Goal: Task Accomplishment & Management: Use online tool/utility

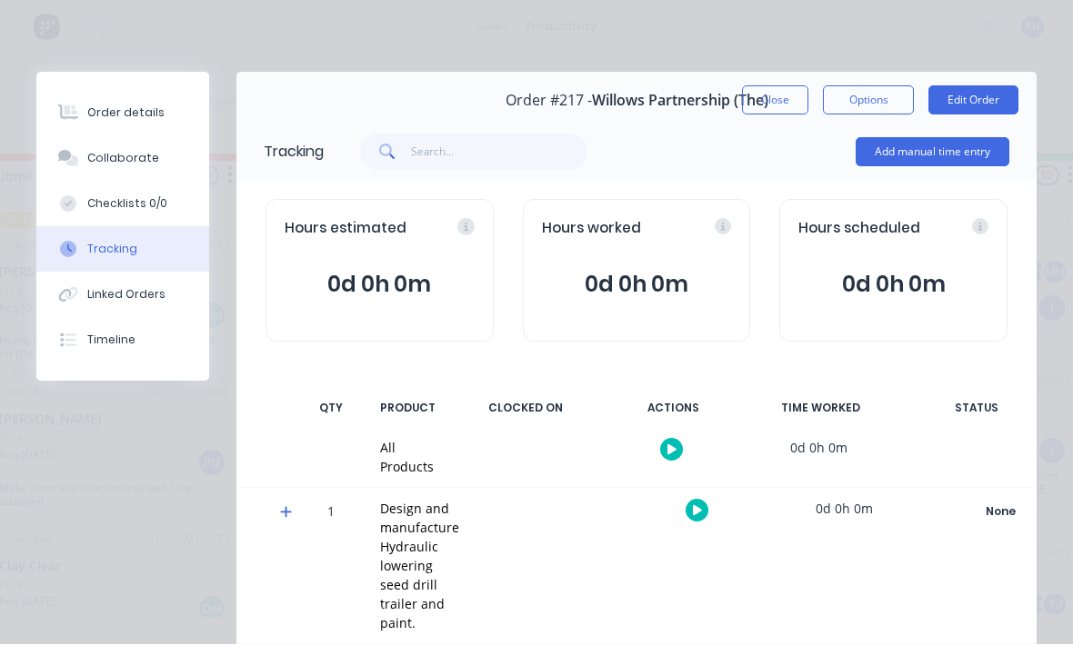
scroll to position [123, 0]
click at [969, 148] on button "Add manual time entry" at bounding box center [932, 152] width 154 height 29
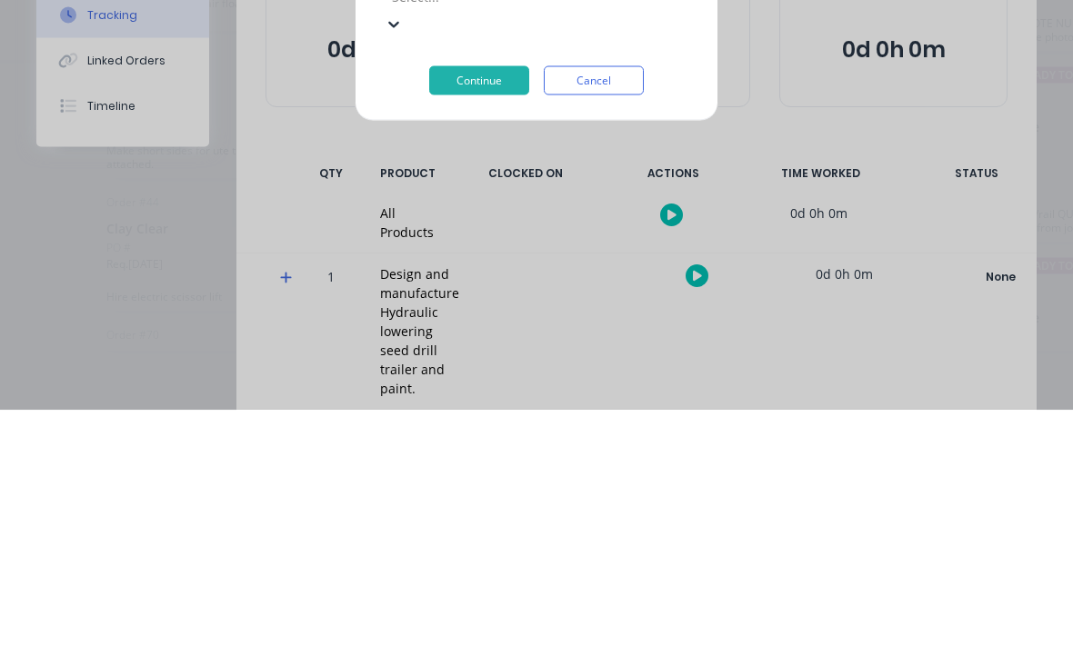
scroll to position [98, 0]
click at [270, 637] on div "[PERSON_NAME]" at bounding box center [307, 646] width 1073 height 19
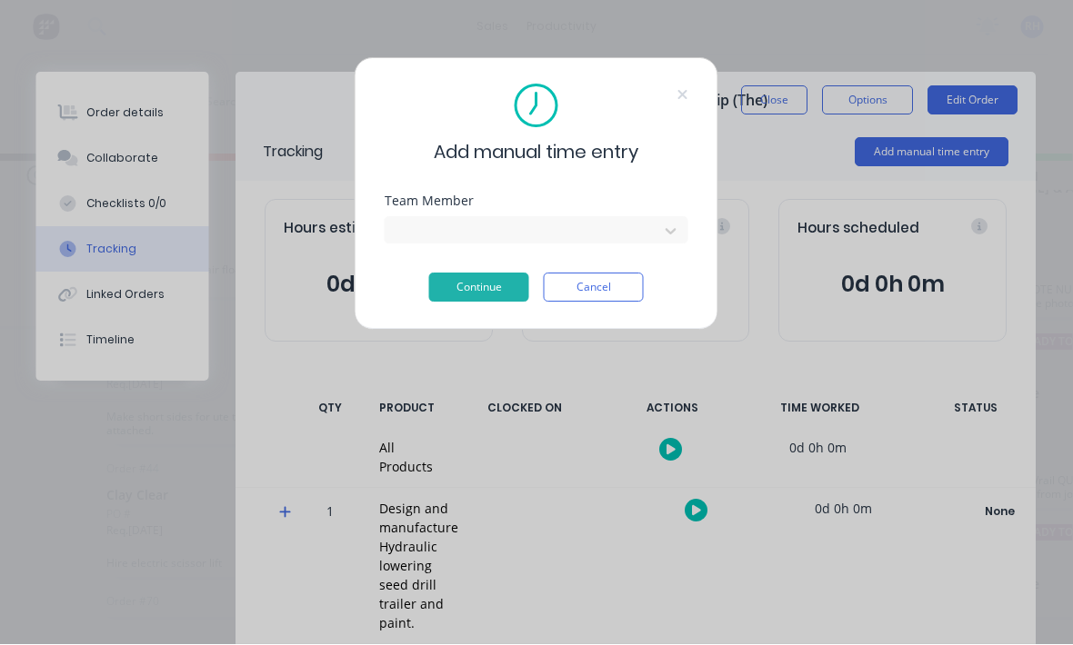
click at [488, 292] on button "Continue" at bounding box center [479, 288] width 100 height 29
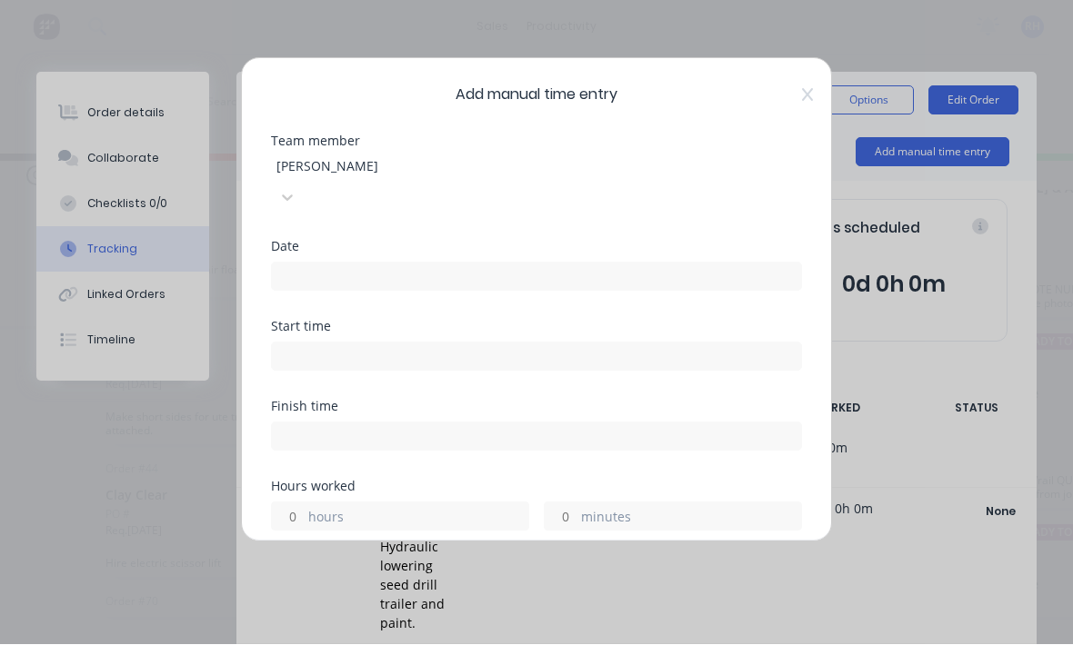
click at [483, 264] on input at bounding box center [536, 277] width 529 height 27
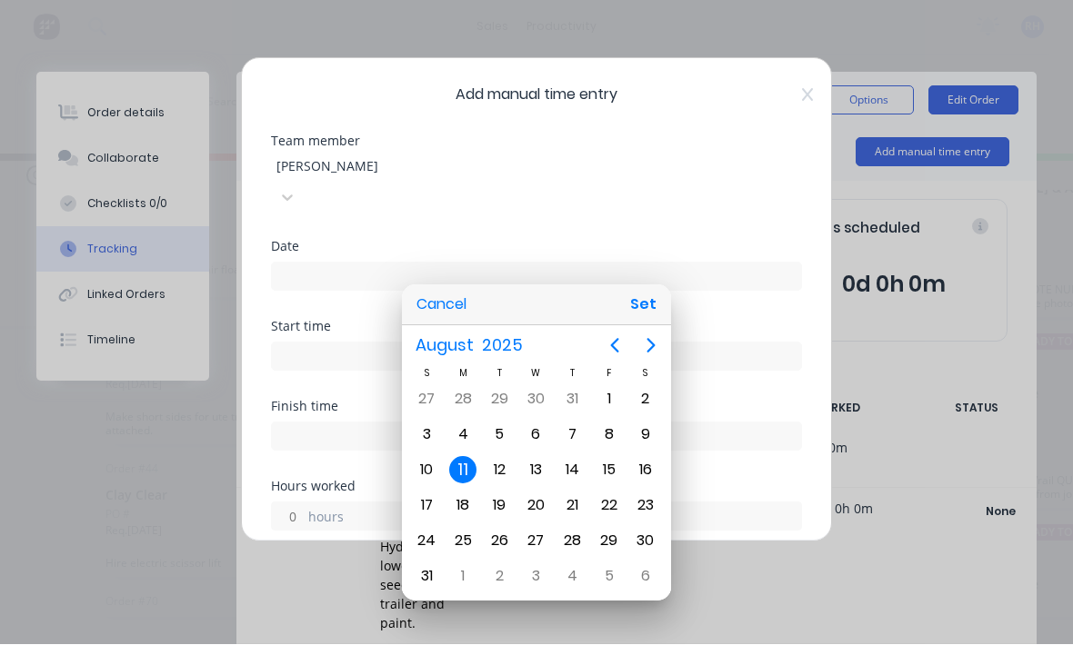
click at [657, 301] on button "Set" at bounding box center [643, 305] width 41 height 33
type input "[DATE]"
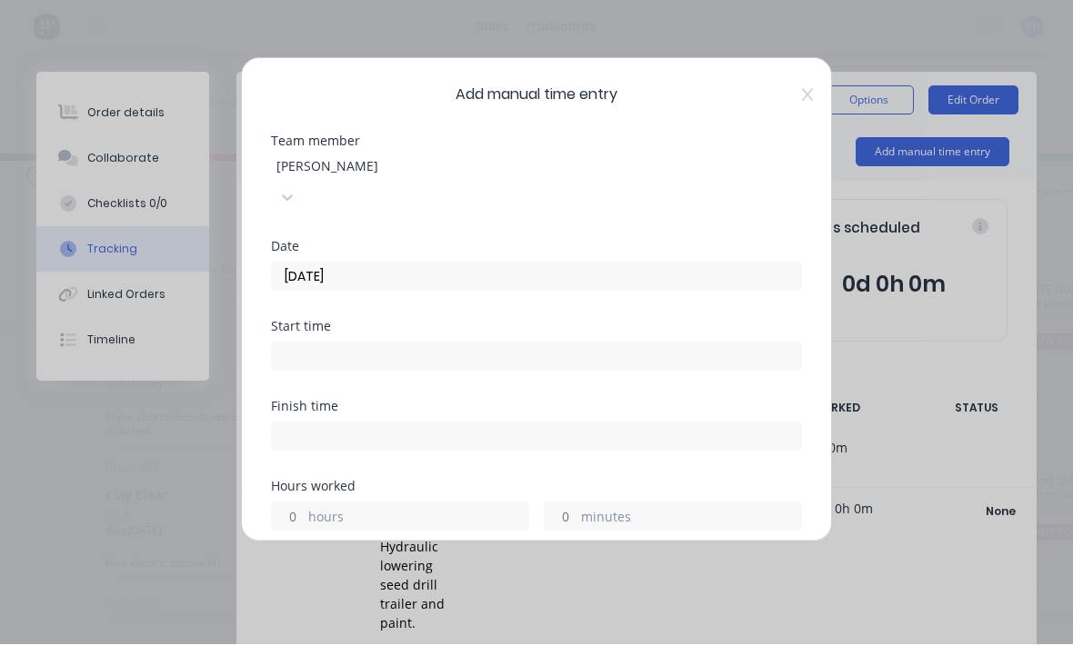
click at [564, 344] on input at bounding box center [536, 357] width 529 height 27
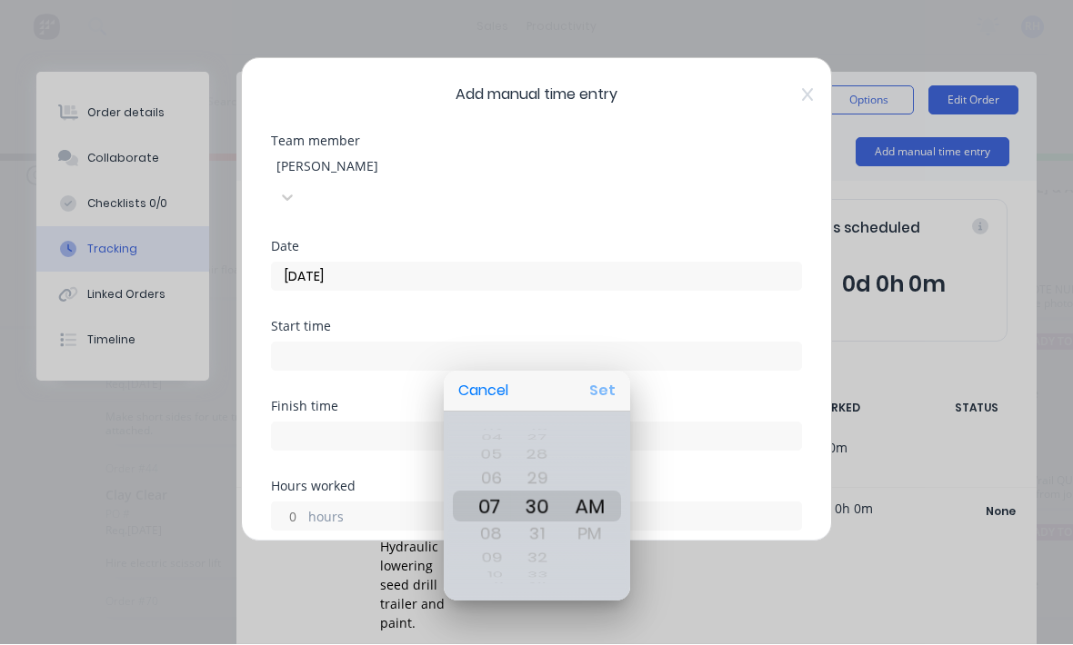
click at [587, 391] on button "Set" at bounding box center [602, 391] width 41 height 33
type input "07:30 AM"
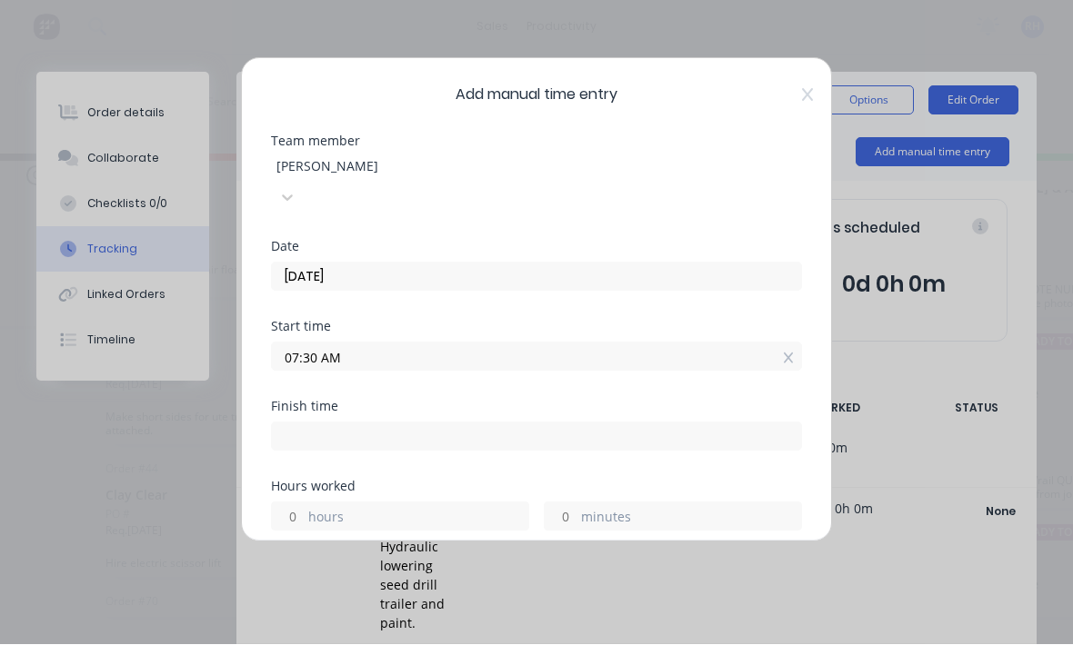
click at [495, 424] on input at bounding box center [536, 437] width 529 height 27
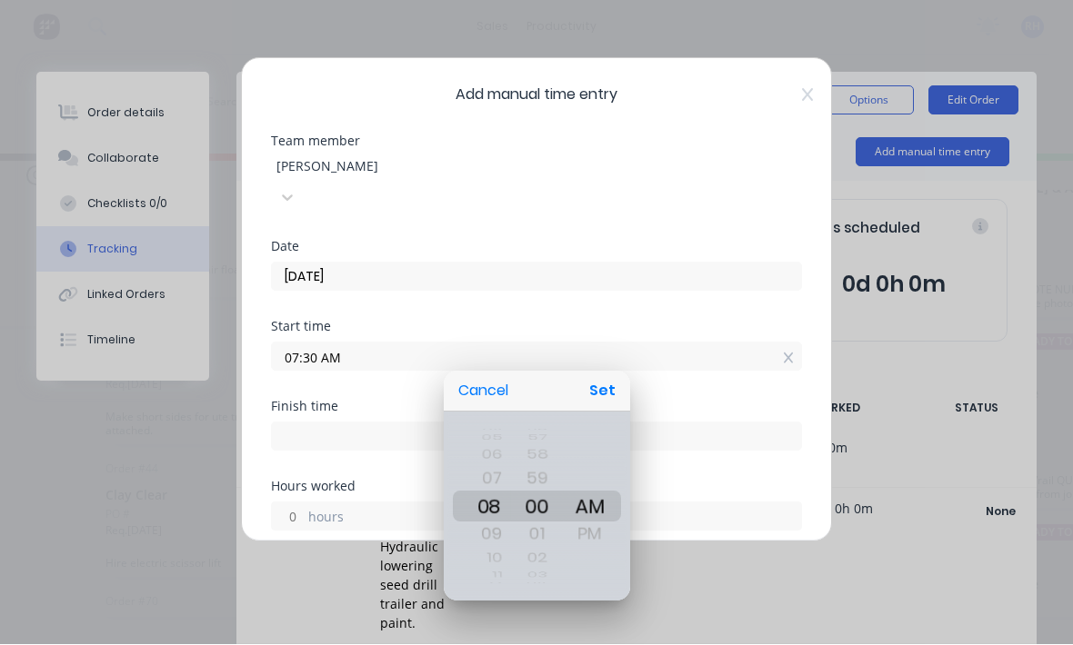
click at [597, 389] on button "Set" at bounding box center [602, 391] width 41 height 33
type input "08:00 AM"
type input "0"
type input "30"
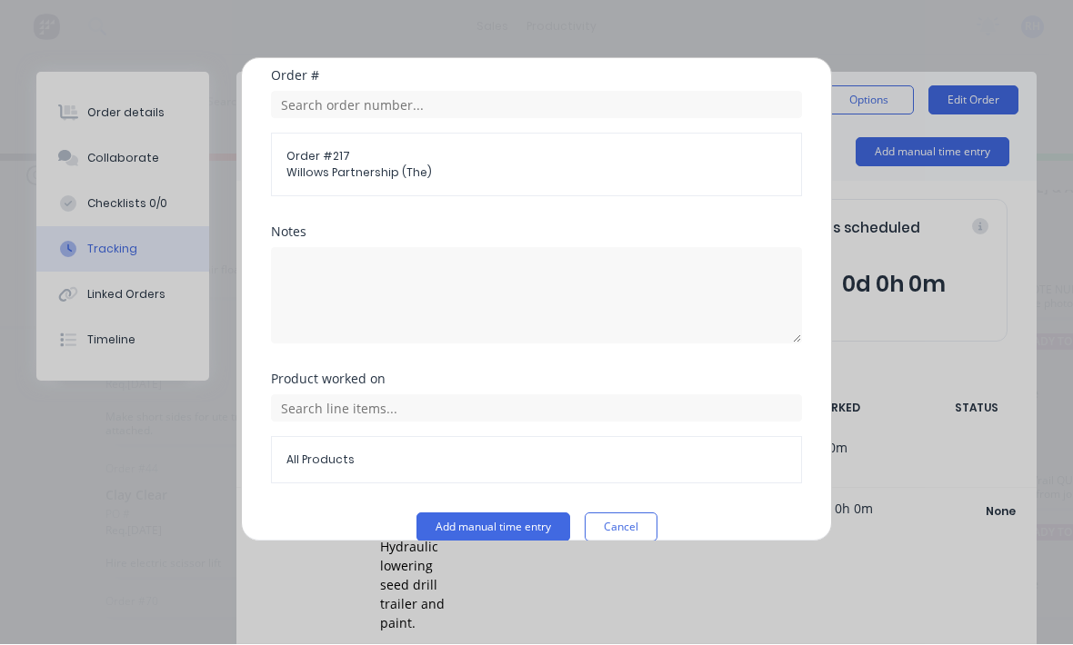
scroll to position [490, 0]
click at [505, 515] on button "Add manual time entry" at bounding box center [493, 529] width 154 height 29
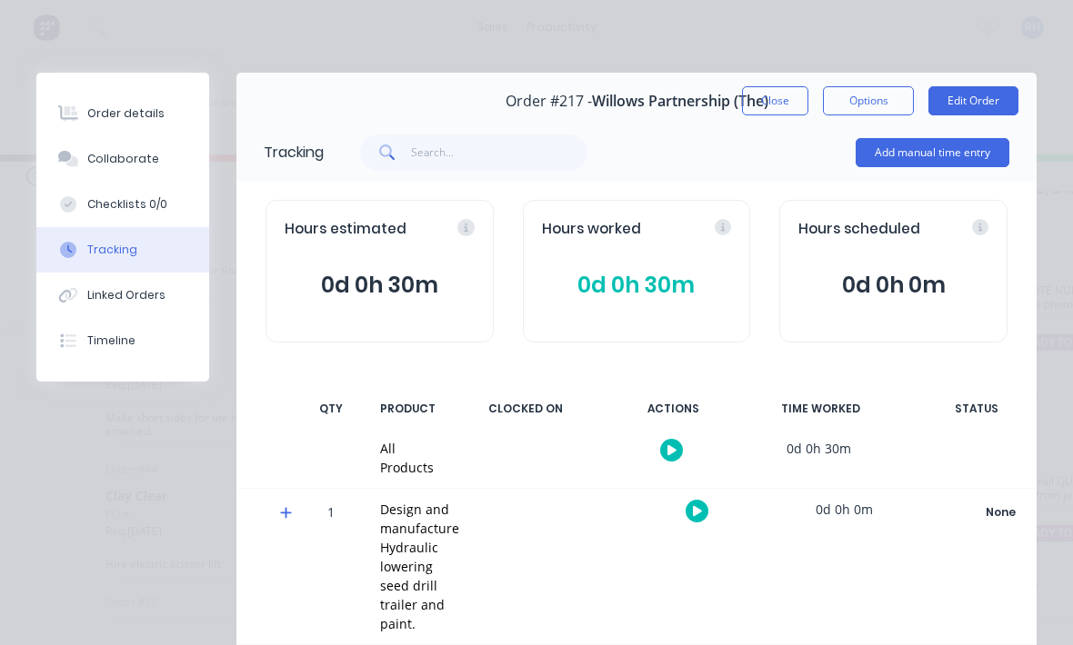
scroll to position [0, 0]
click at [777, 87] on button "Close" at bounding box center [775, 100] width 66 height 29
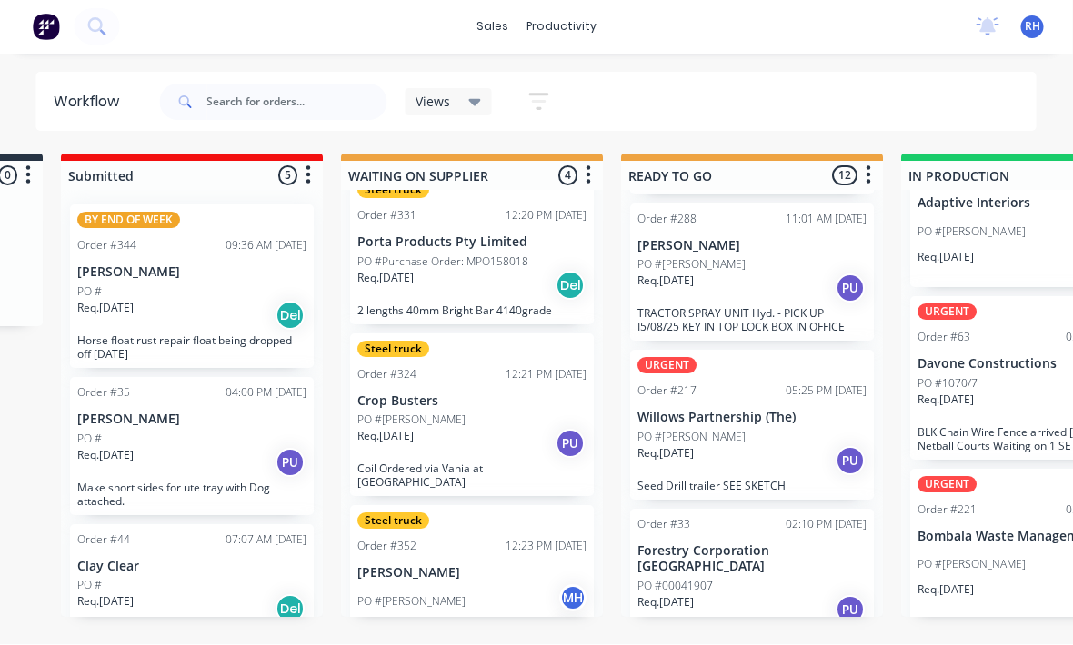
click at [242, 298] on div "BY END OF WEEK Order #344 09:36 AM [DATE] [PERSON_NAME] PO # Req. [DATE] Del Ho…" at bounding box center [193, 287] width 244 height 164
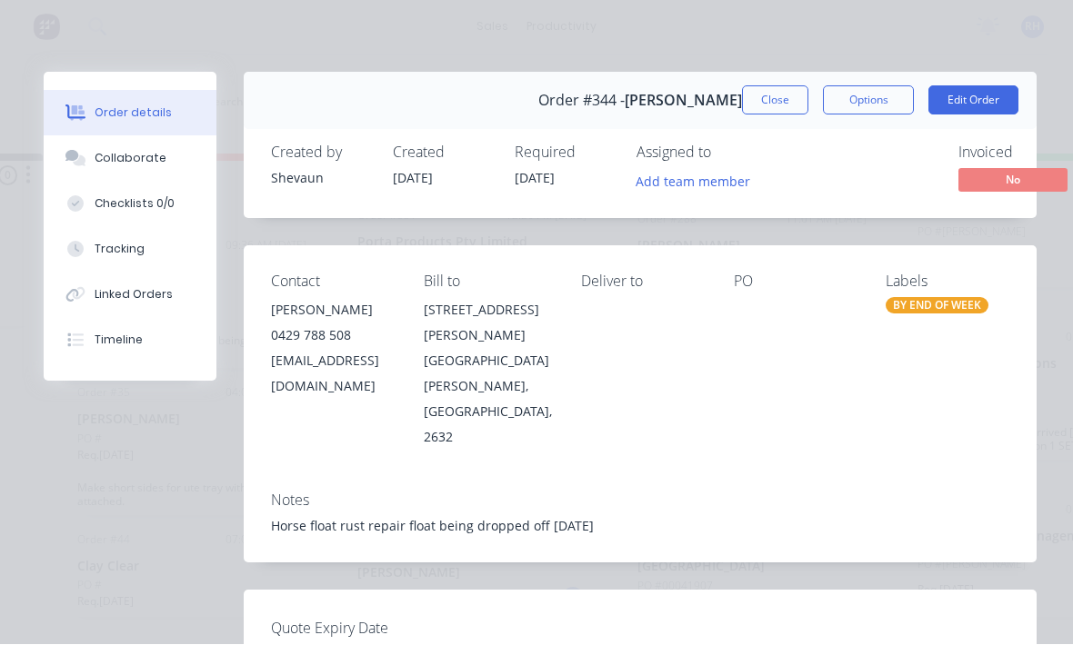
scroll to position [-9, 0]
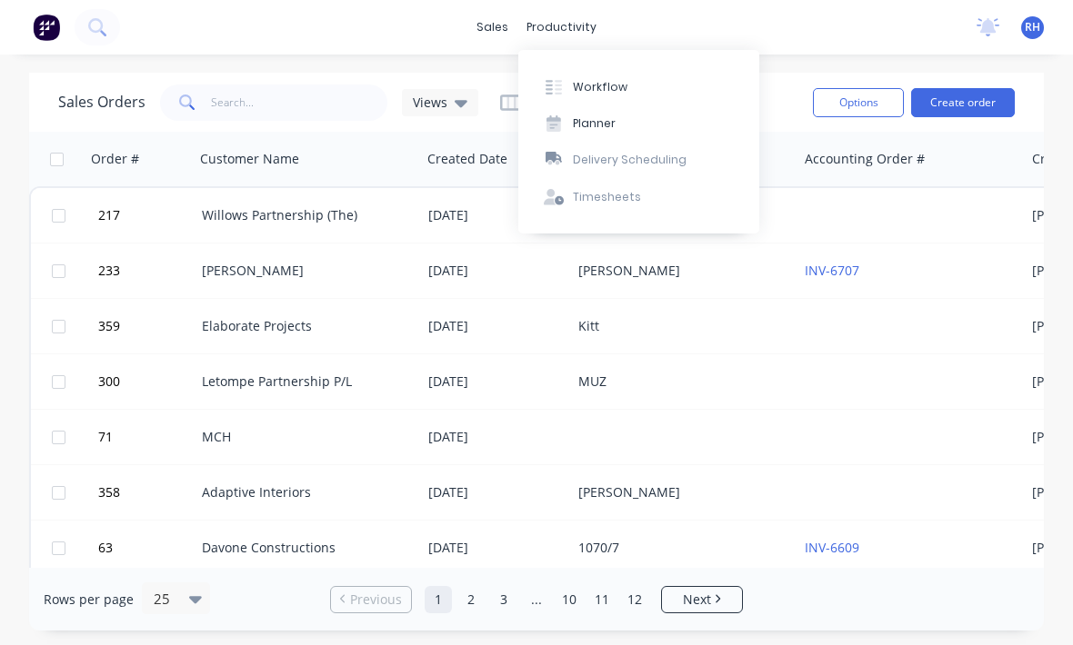
click at [633, 80] on button "Workflow" at bounding box center [638, 86] width 241 height 36
